Goal: Task Accomplishment & Management: Use online tool/utility

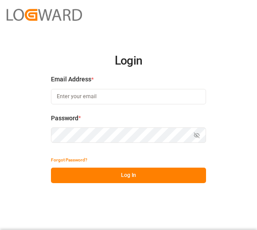
click at [121, 92] on input at bounding box center [128, 96] width 155 height 15
type input "[PERSON_NAME][EMAIL_ADDRESS][DOMAIN_NAME]"
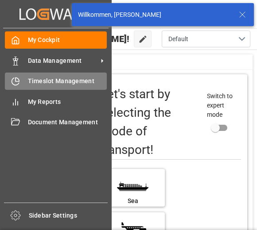
click at [30, 79] on span "Timeslot Management" at bounding box center [67, 81] width 79 height 9
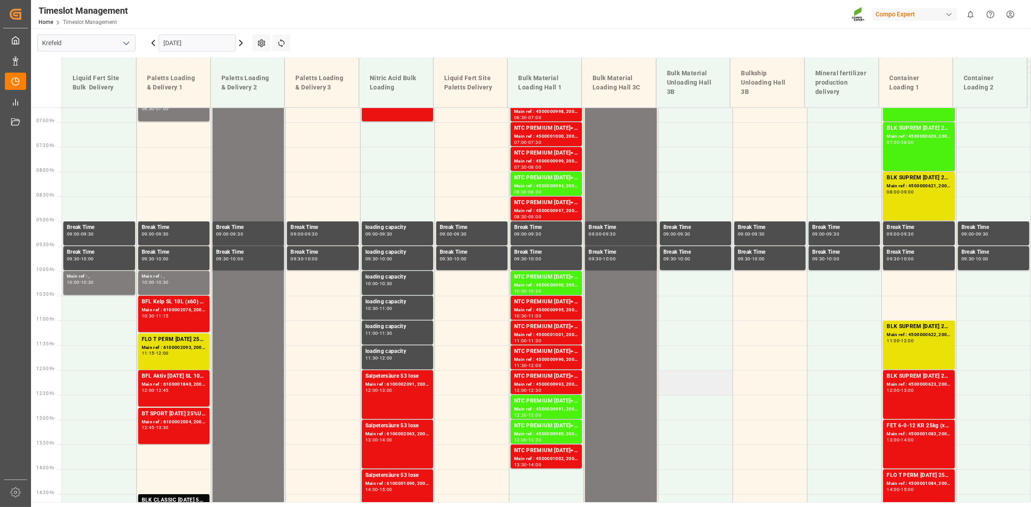
scroll to position [381, 0]
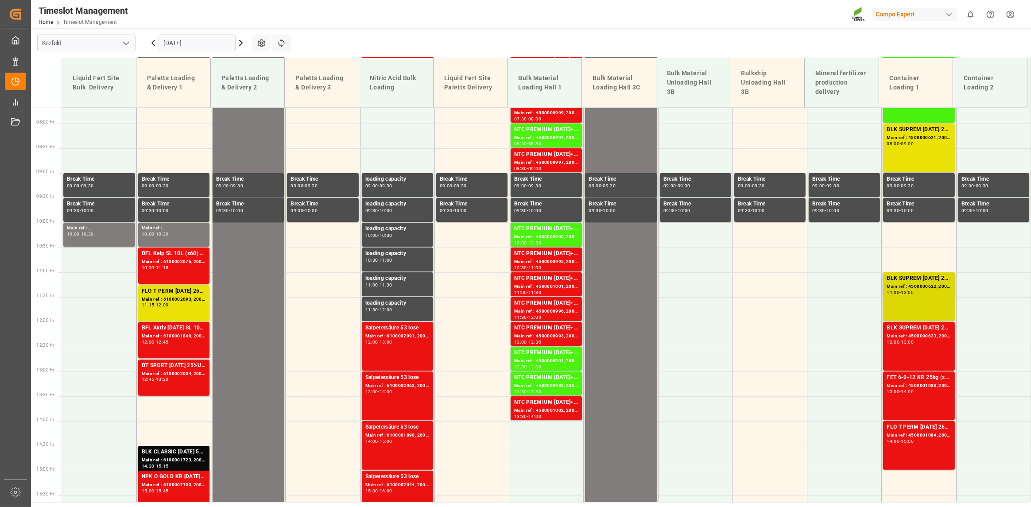
click at [256, 230] on div "BLK SUPREM [DATE] 25KG (x42) INT MTO" at bounding box center [919, 278] width 64 height 9
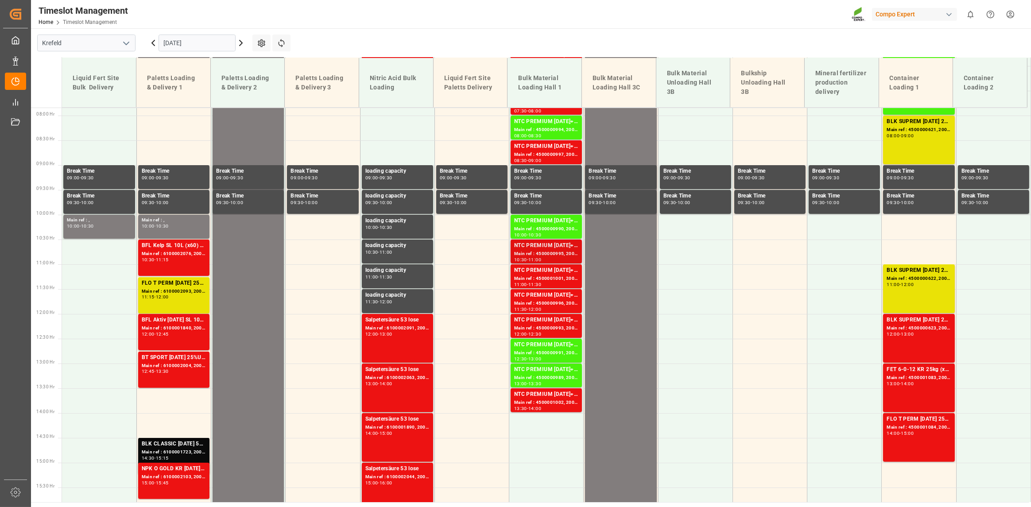
scroll to position [397, 0]
